Goal: Information Seeking & Learning: Check status

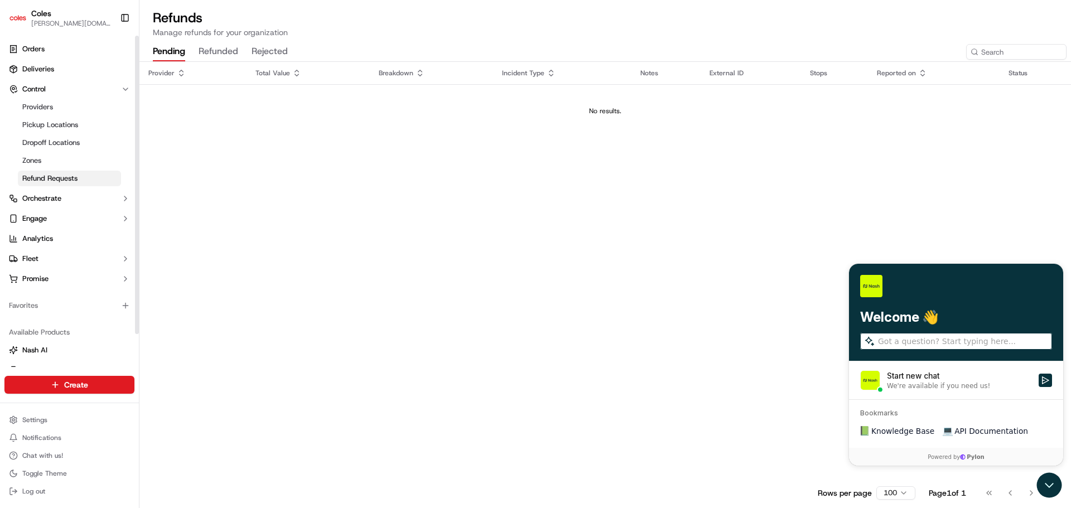
click at [50, 59] on ul "Orders Deliveries Control Providers Pickup Locations Dropoff Locations Zones Re…" at bounding box center [69, 164] width 130 height 248
click at [48, 70] on span "Deliveries" at bounding box center [38, 69] width 32 height 10
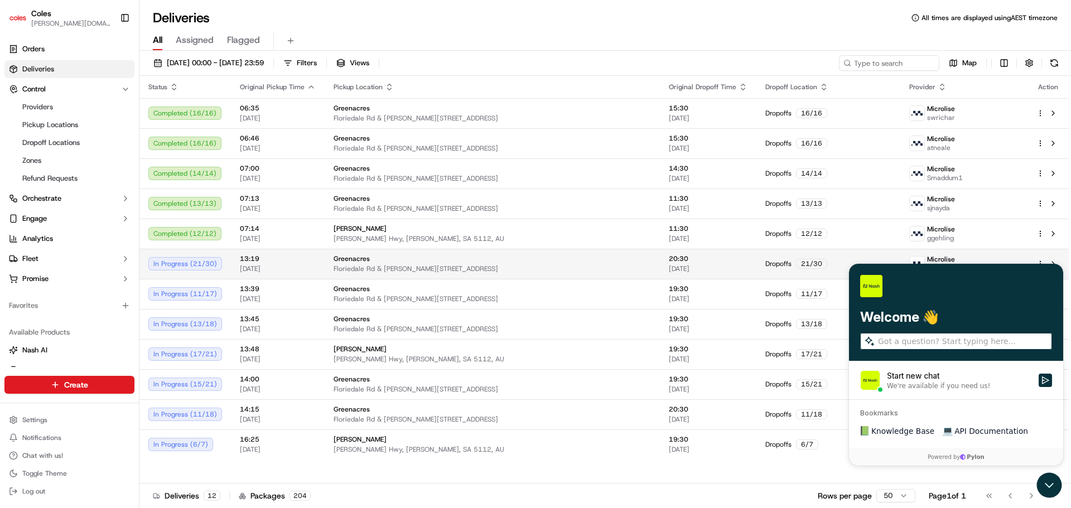
click at [512, 269] on span "Floriedale Rd & [PERSON_NAME][STREET_ADDRESS]" at bounding box center [491, 268] width 317 height 9
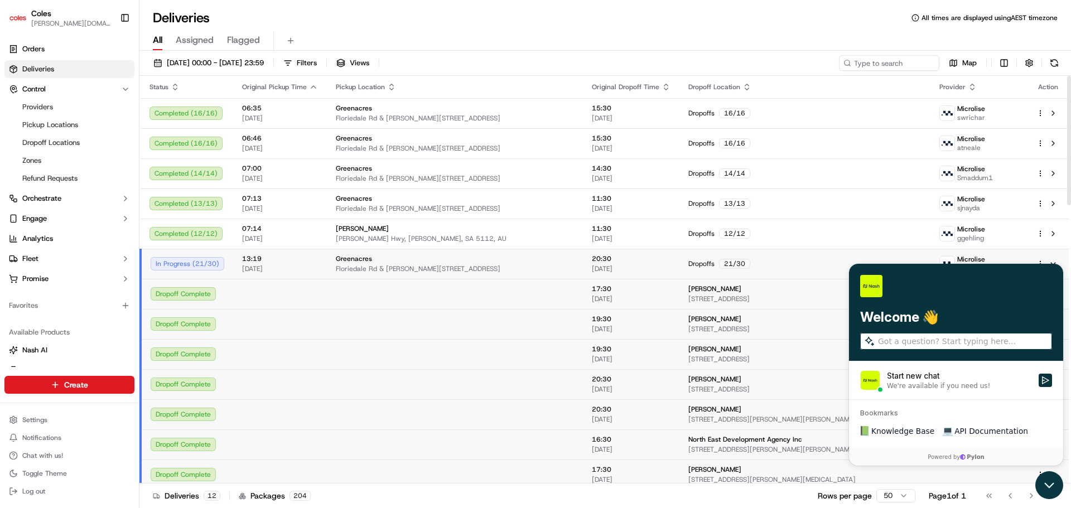
click at [1056, 490] on icon "Open customer support" at bounding box center [1049, 485] width 28 height 28
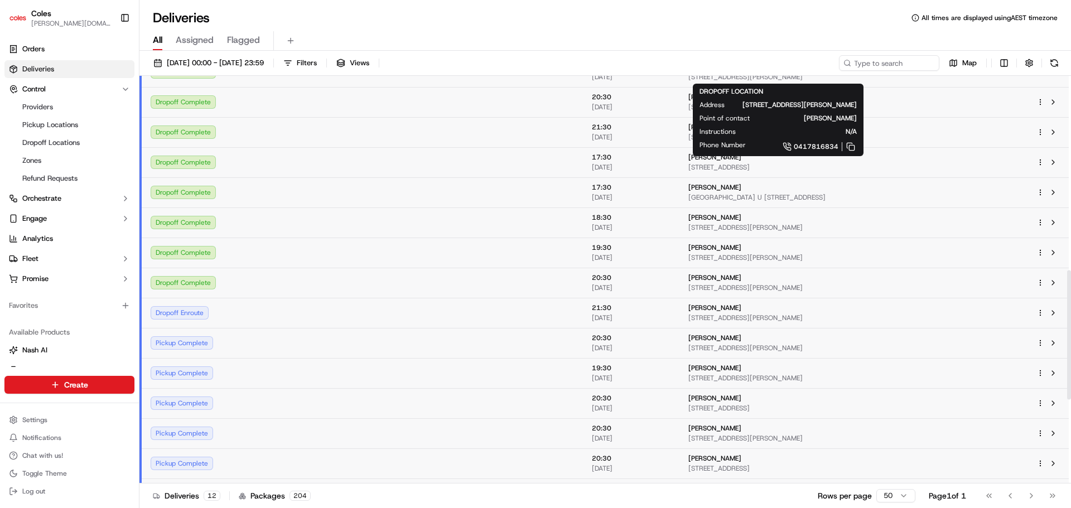
scroll to position [879, 0]
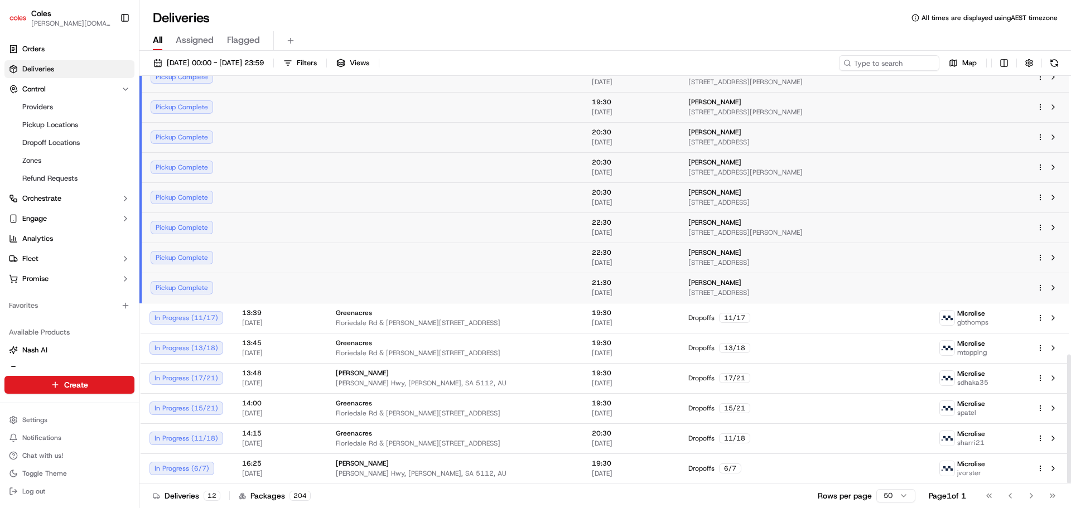
click at [688, 283] on div "[PERSON_NAME]" at bounding box center [805, 282] width 234 height 9
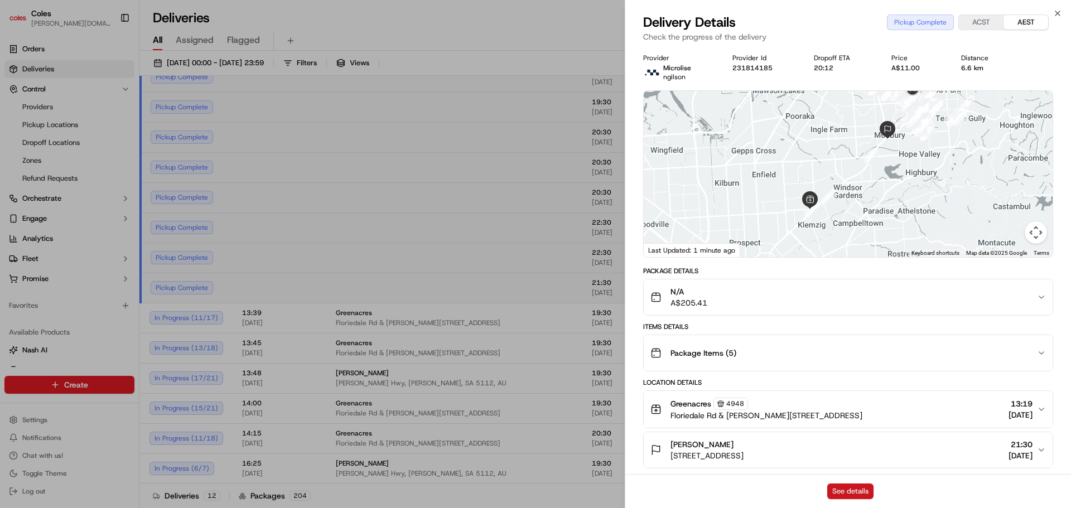
click at [831, 494] on button "See details" at bounding box center [850, 491] width 46 height 16
click at [1059, 17] on icon "button" at bounding box center [1057, 13] width 9 height 9
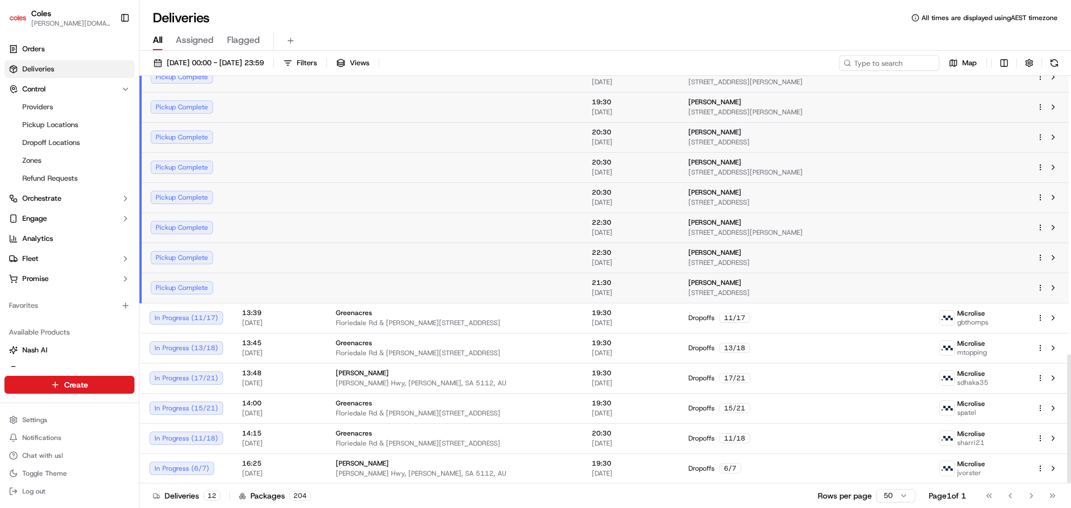
click at [195, 39] on span "Assigned" at bounding box center [195, 39] width 38 height 13
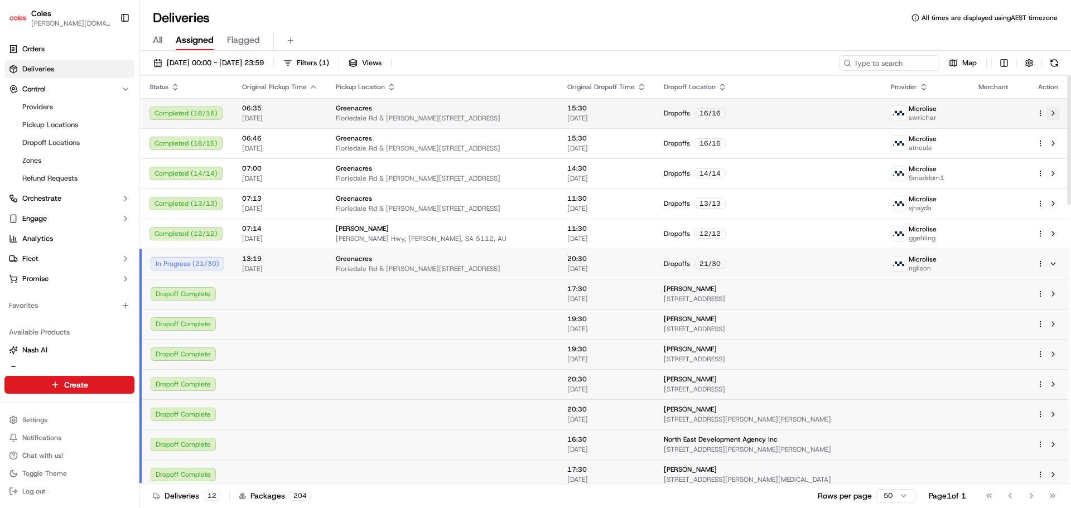
click at [1056, 115] on button at bounding box center [1052, 113] width 13 height 13
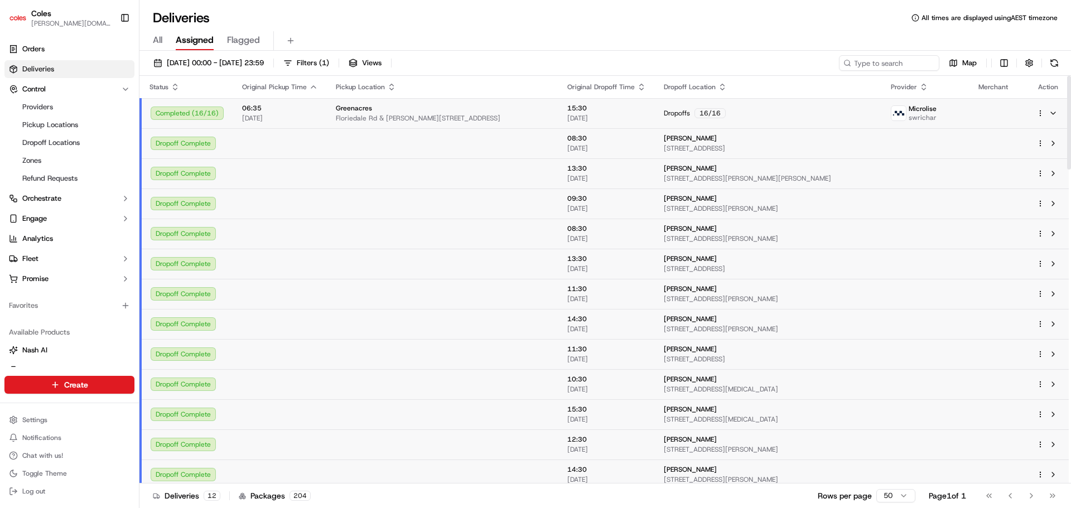
click at [1039, 147] on div at bounding box center [1047, 143] width 23 height 13
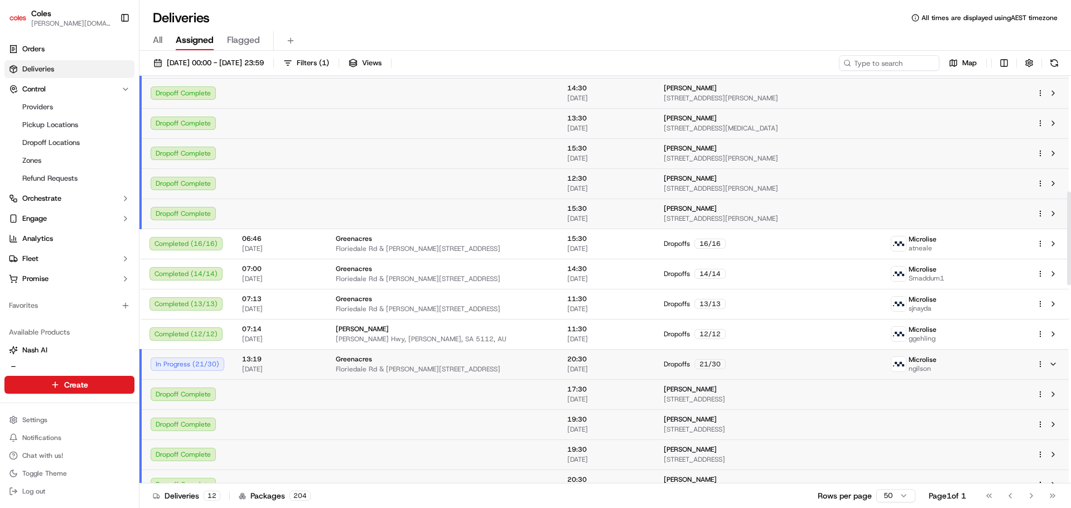
scroll to position [502, 0]
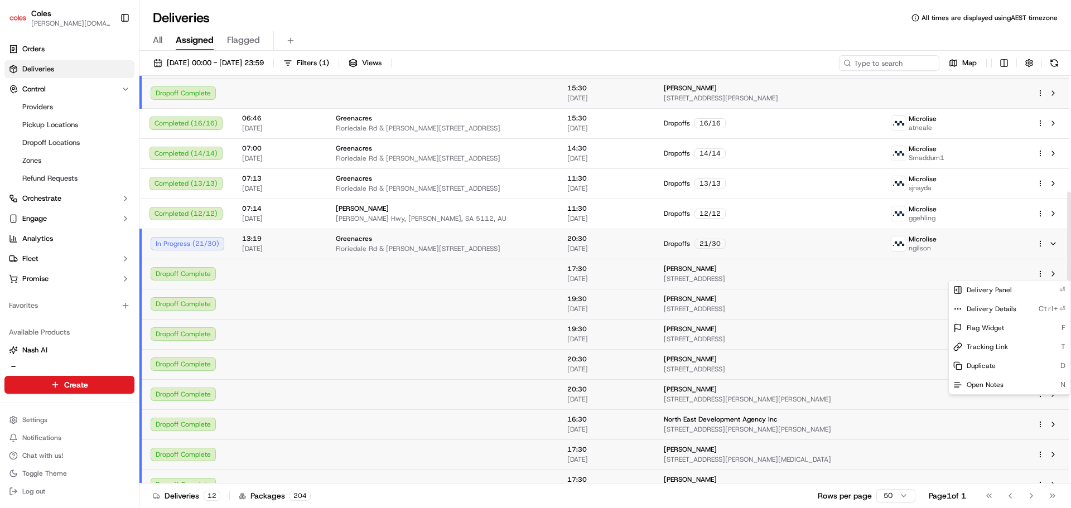
click at [1039, 273] on html "Coles [DOMAIN_NAME][EMAIL_ADDRESS][PERSON_NAME][DOMAIN_NAME] Toggle Sidebar Ord…" at bounding box center [535, 254] width 1071 height 508
click at [419, 275] on html "Coles [DOMAIN_NAME][EMAIL_ADDRESS][PERSON_NAME][DOMAIN_NAME] Toggle Sidebar Ord…" at bounding box center [535, 254] width 1071 height 508
click at [667, 269] on span "[PERSON_NAME]" at bounding box center [690, 268] width 53 height 9
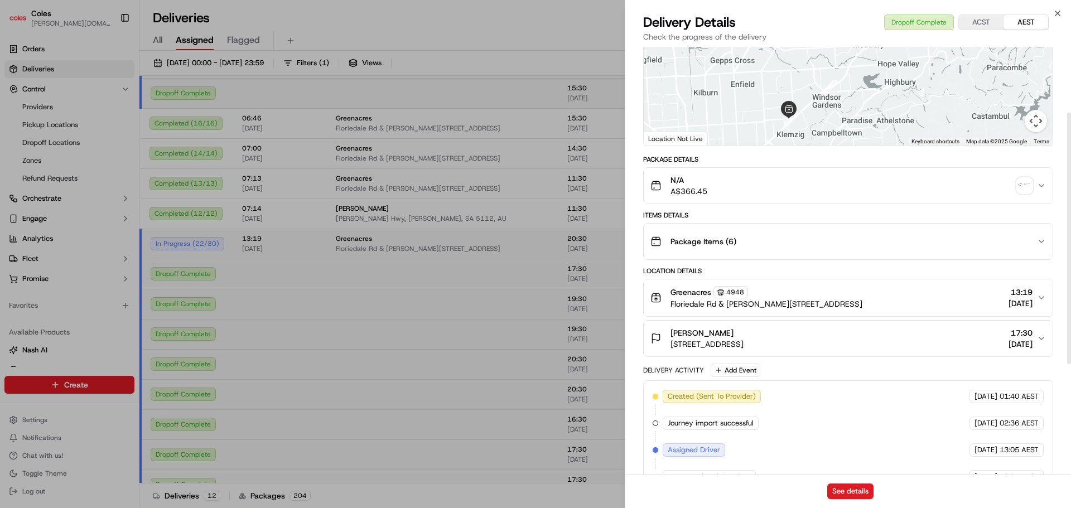
scroll to position [279, 0]
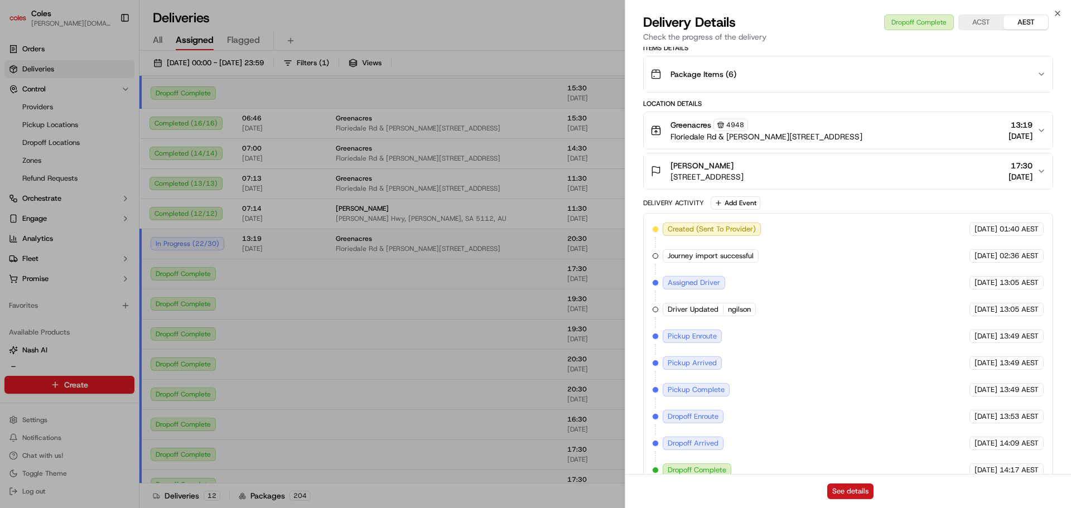
click at [843, 488] on button "See details" at bounding box center [850, 491] width 46 height 16
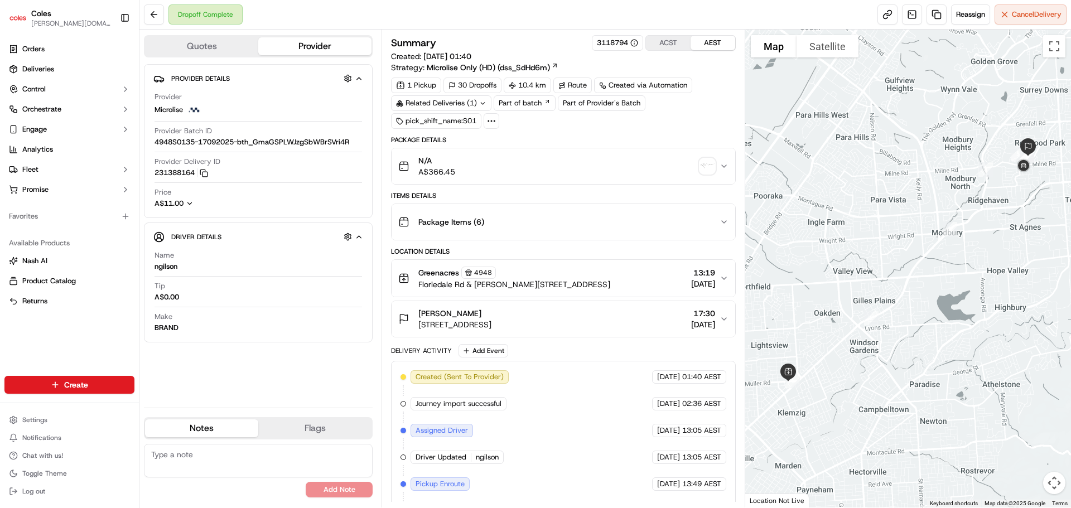
click at [729, 228] on button "Package Items ( 6 )" at bounding box center [562, 222] width 343 height 36
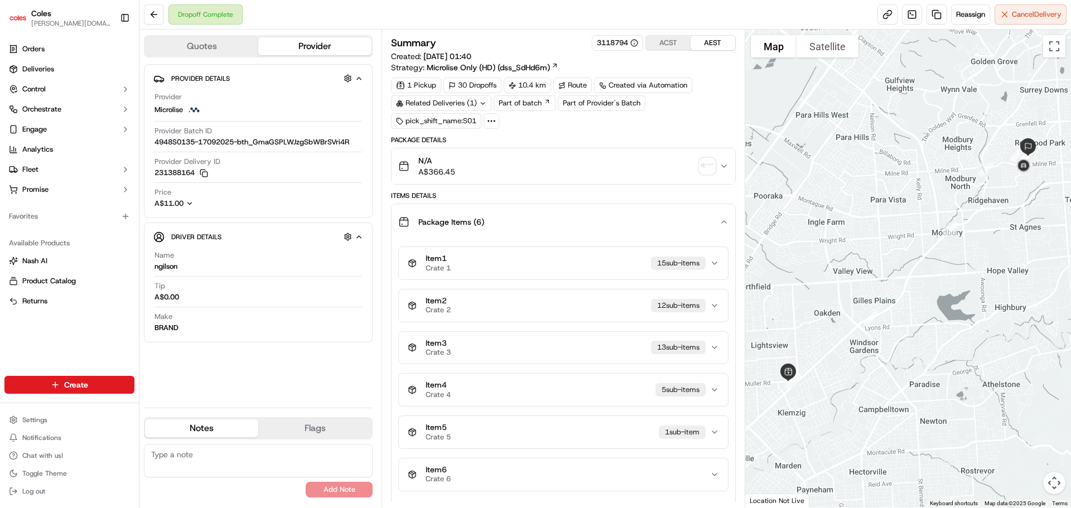
click at [729, 228] on button "Package Items ( 6 )" at bounding box center [562, 222] width 343 height 36
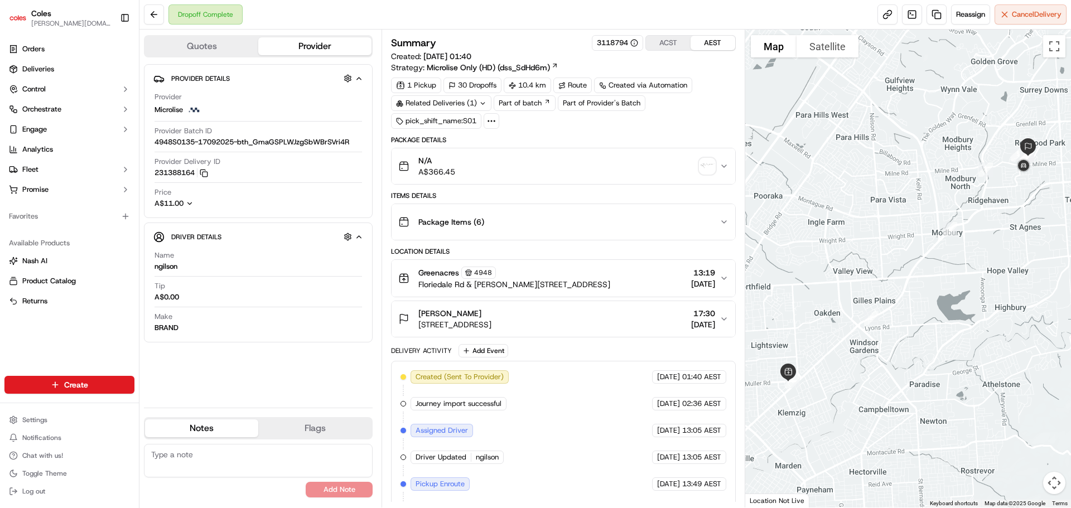
click at [725, 166] on icon "button" at bounding box center [724, 166] width 4 height 2
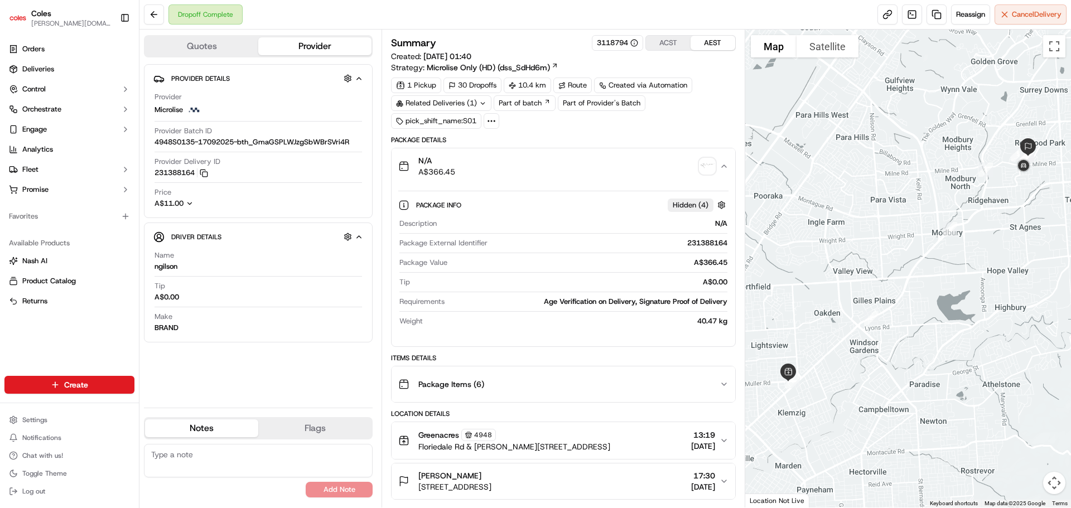
click at [709, 160] on img "button" at bounding box center [707, 166] width 16 height 16
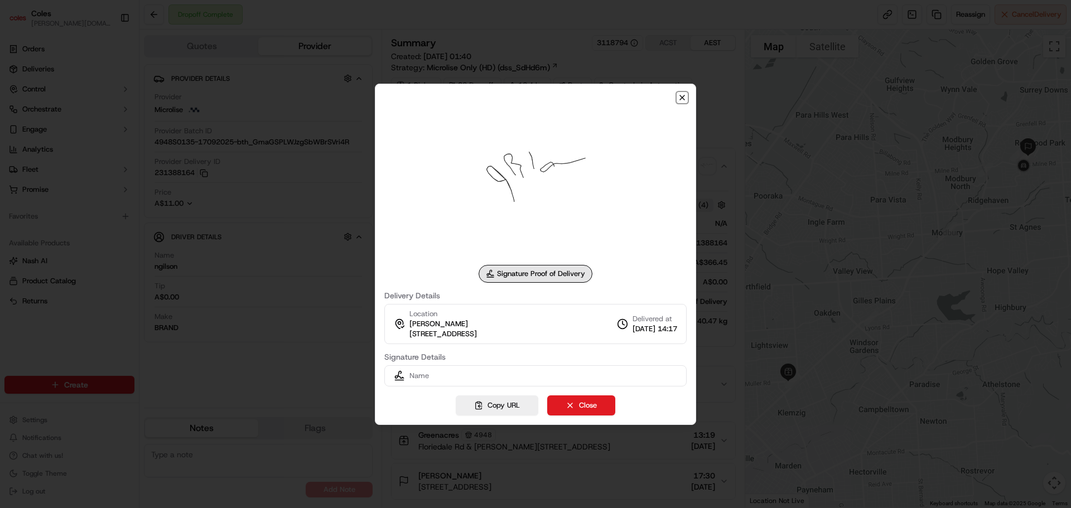
click at [684, 95] on icon "button" at bounding box center [682, 97] width 9 height 9
